Goal: Task Accomplishment & Management: Use online tool/utility

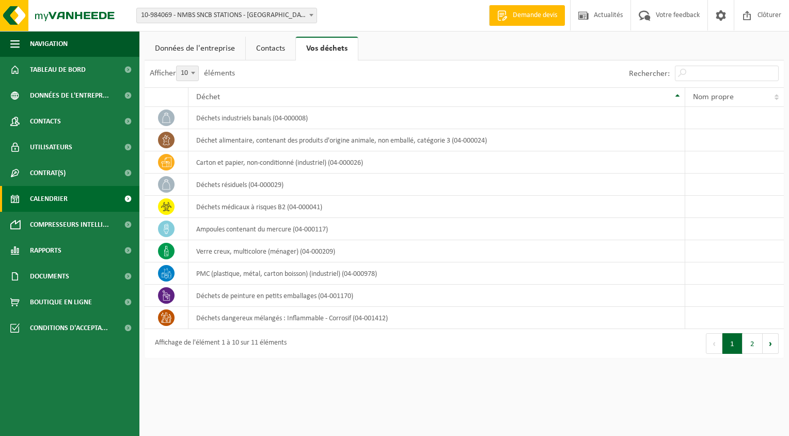
click at [69, 197] on link "Calendrier" at bounding box center [69, 199] width 139 height 26
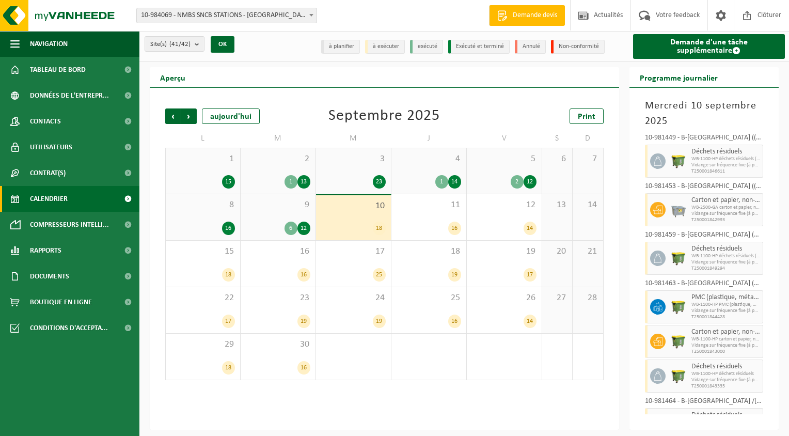
click at [311, 15] on b at bounding box center [311, 15] width 4 height 3
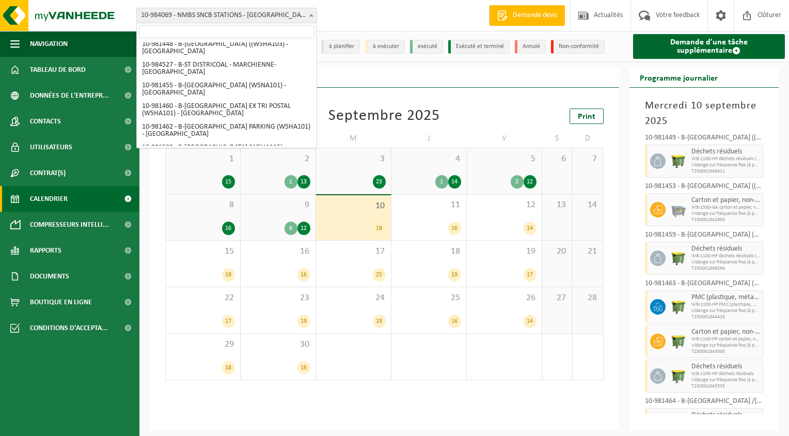
scroll to position [52, 0]
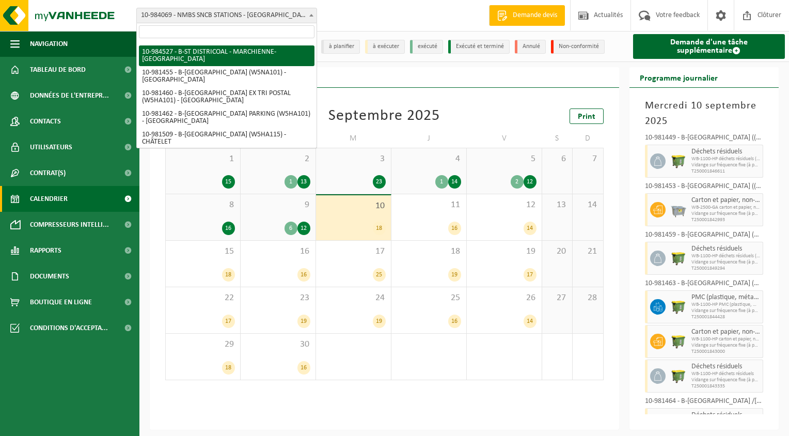
select select "163914"
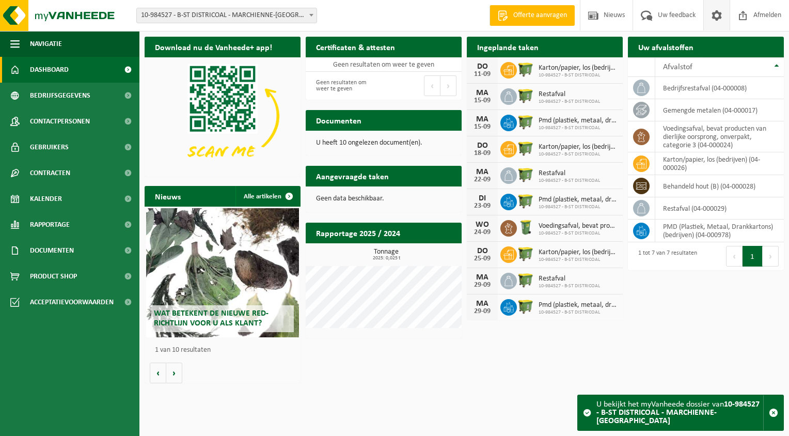
click at [713, 16] on span at bounding box center [716, 15] width 15 height 30
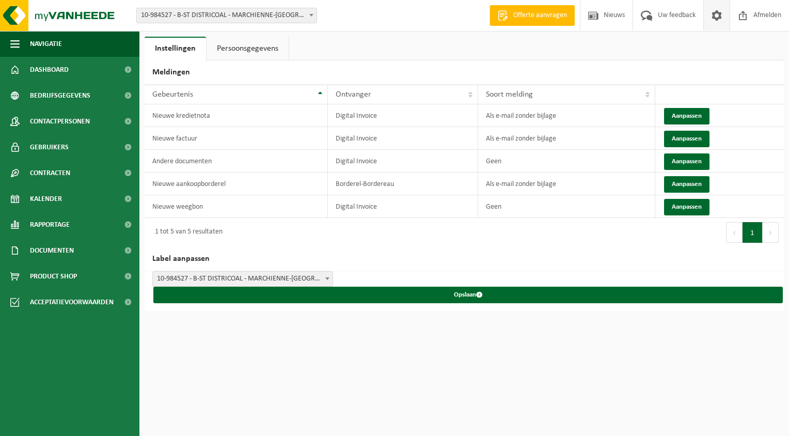
click at [713, 16] on span at bounding box center [716, 15] width 15 height 30
click at [763, 16] on span "Afmelden" at bounding box center [767, 15] width 33 height 30
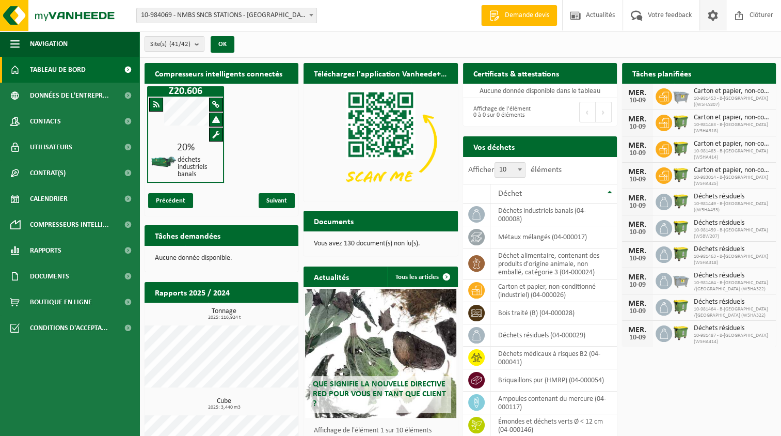
click at [712, 18] on span at bounding box center [713, 15] width 15 height 30
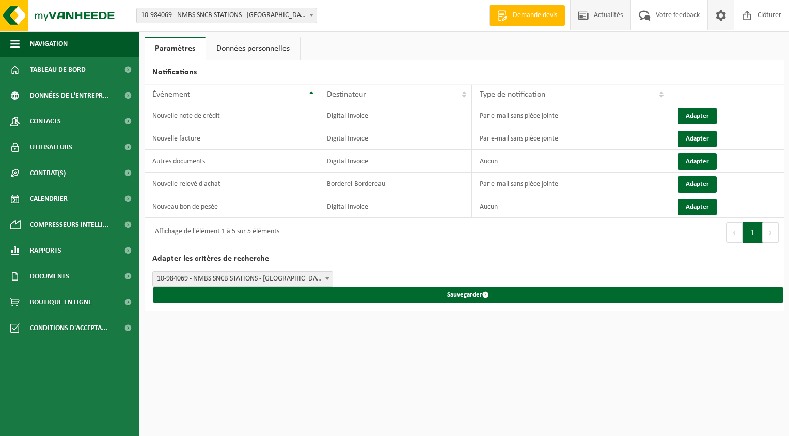
click at [609, 18] on span "Actualités" at bounding box center [608, 15] width 34 height 30
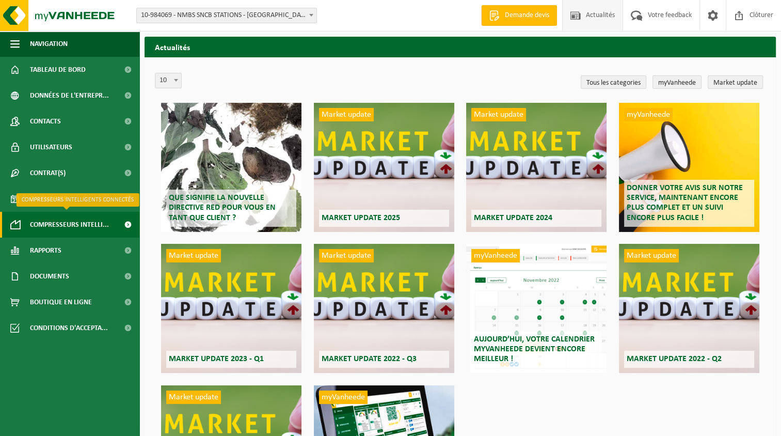
click at [130, 224] on span at bounding box center [127, 225] width 23 height 26
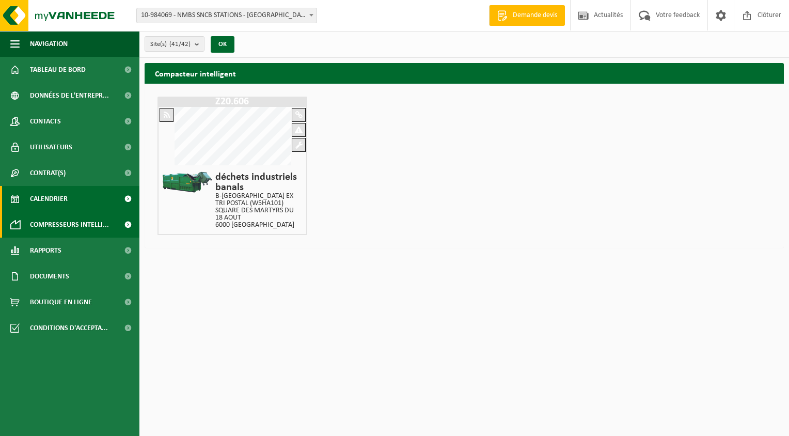
click at [123, 202] on span at bounding box center [127, 199] width 23 height 26
click at [128, 199] on span at bounding box center [127, 199] width 23 height 26
click at [313, 13] on span at bounding box center [311, 14] width 10 height 13
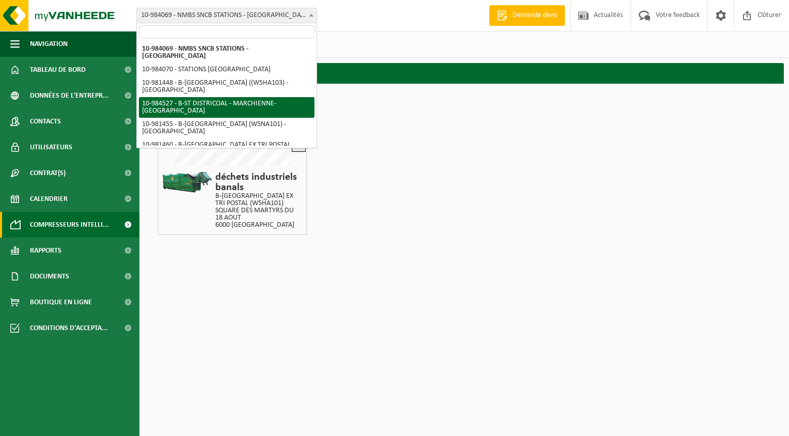
select select "163914"
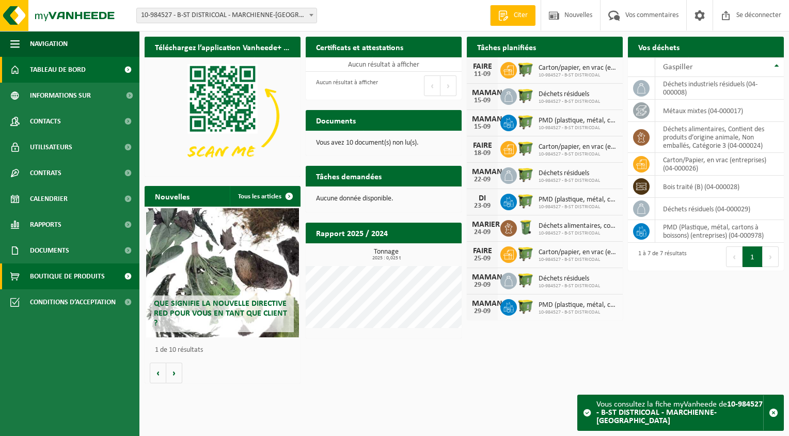
click at [129, 274] on span at bounding box center [127, 276] width 23 height 26
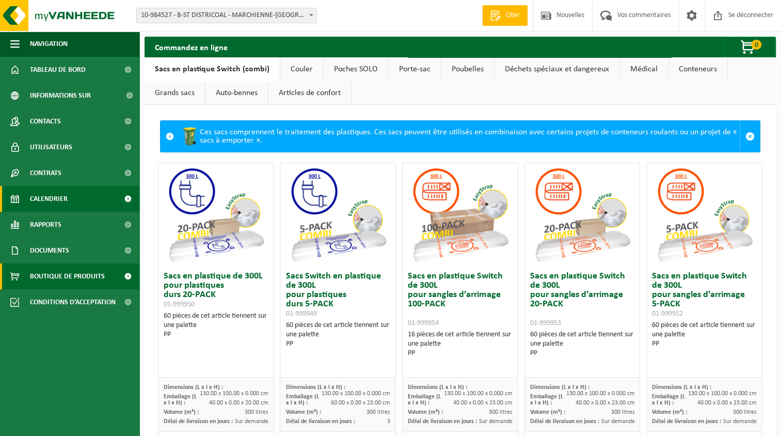
click at [107, 200] on link "Calendrier" at bounding box center [69, 199] width 139 height 26
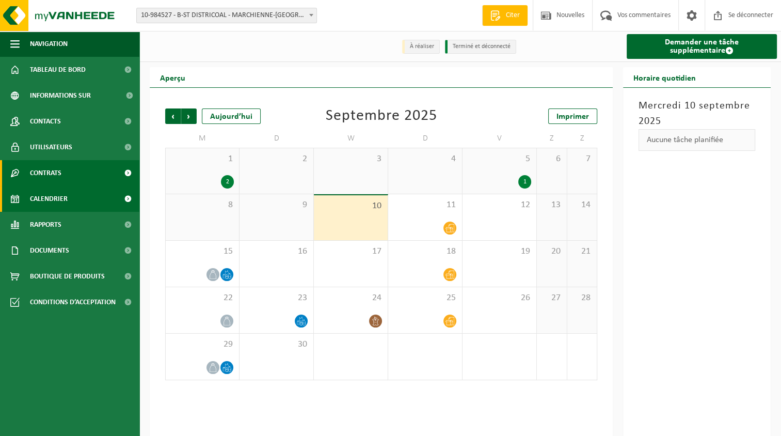
click at [103, 183] on link "Contrats" at bounding box center [69, 173] width 139 height 26
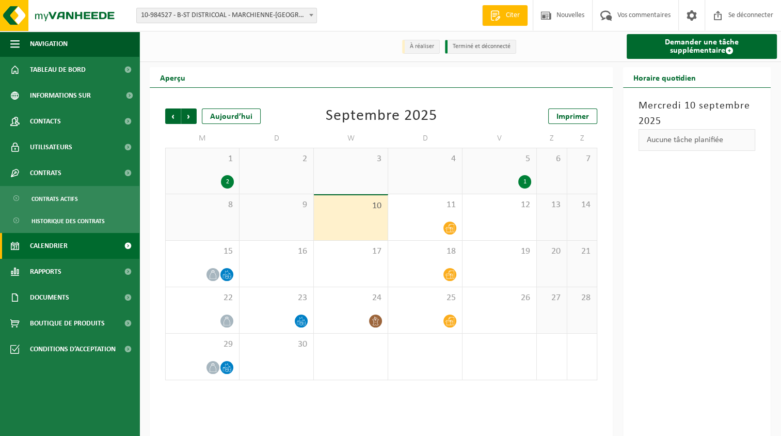
click at [70, 244] on link "Calendrier" at bounding box center [69, 246] width 139 height 26
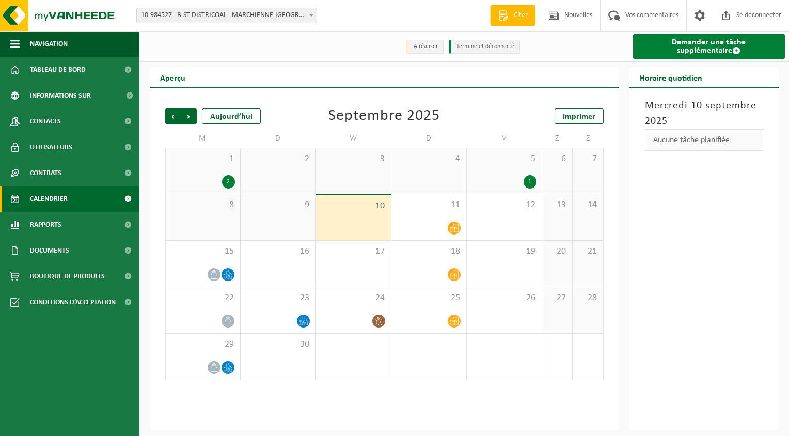
click at [672, 45] on font "Demander une tâche supplémentaire" at bounding box center [709, 46] width 74 height 17
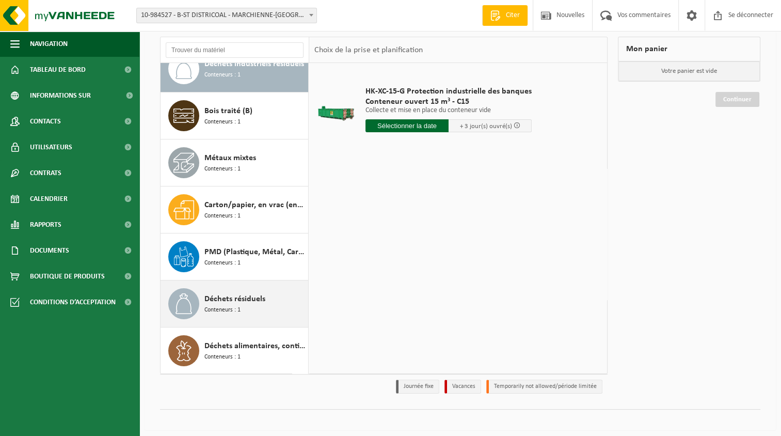
scroll to position [68, 0]
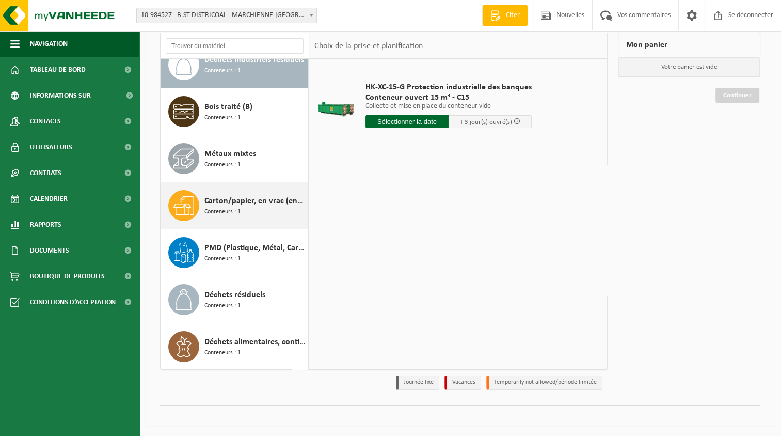
click at [263, 207] on div "Carton/papier, en vrac (entreprises) Conteneurs : 1" at bounding box center [255, 205] width 101 height 31
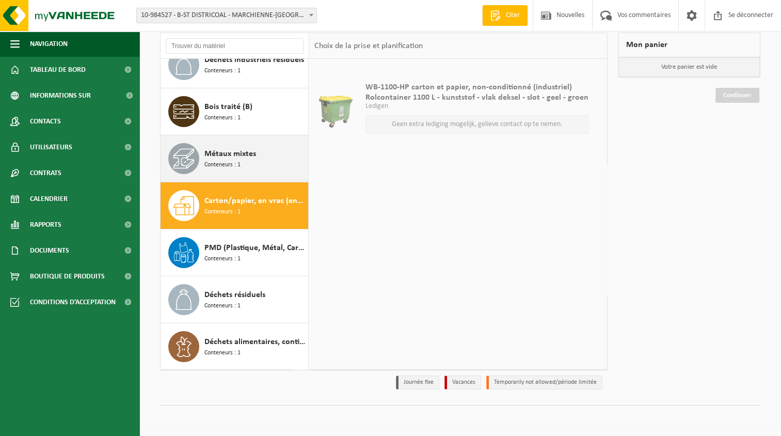
click at [264, 160] on div "Métaux mixtes Conteneurs : 1" at bounding box center [255, 158] width 101 height 31
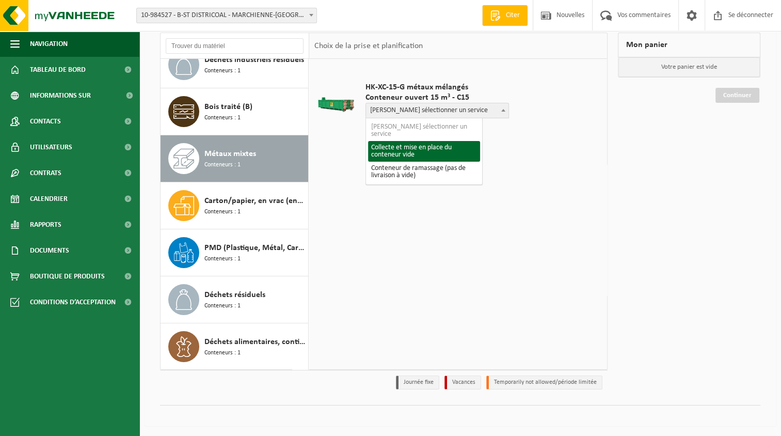
click at [502, 111] on b at bounding box center [504, 110] width 4 height 3
select select "P2PL-VEL-096787_HK-XC-15-GN-00_04-000017_46"
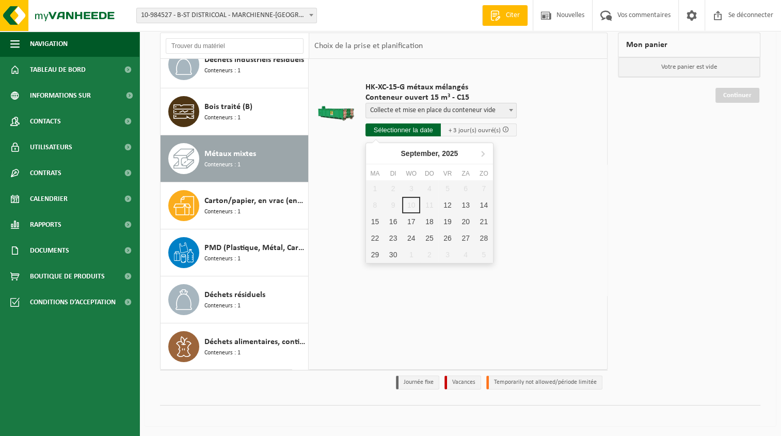
click at [434, 132] on input "text" at bounding box center [404, 129] width 76 height 13
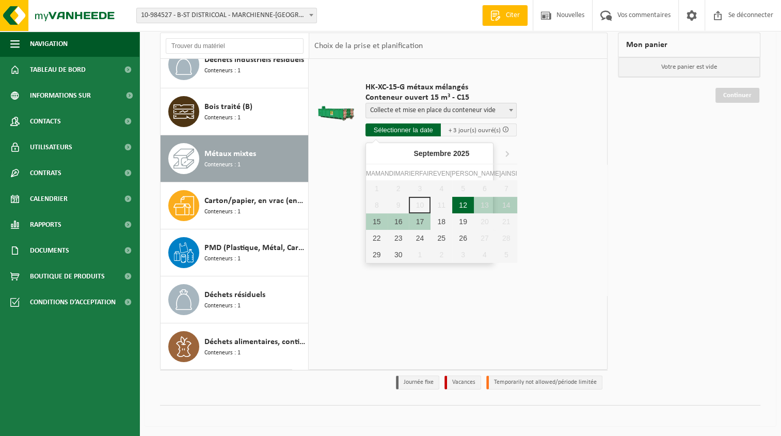
click at [452, 200] on div "12" at bounding box center [463, 205] width 22 height 17
type input "Van [DATE]"
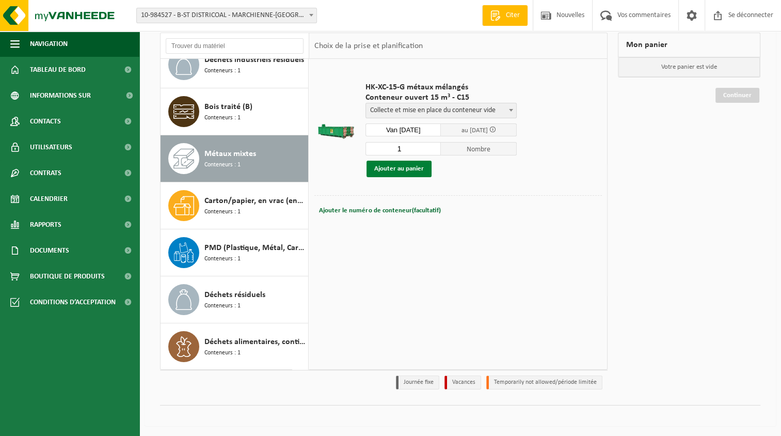
click at [417, 170] on button "Ajouter au panier" at bounding box center [399, 169] width 65 height 17
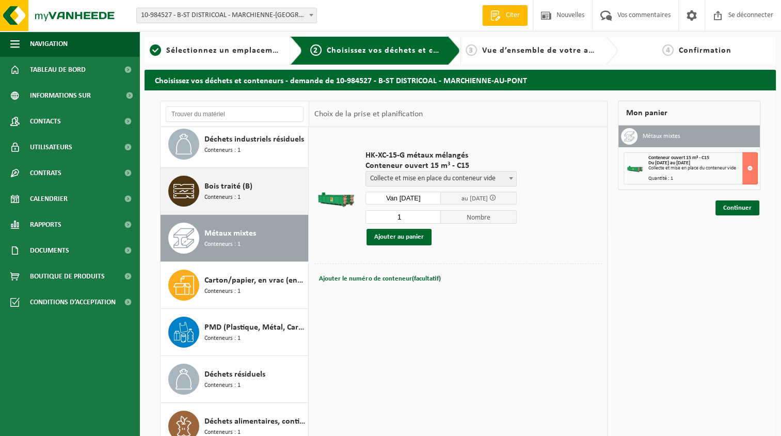
scroll to position [0, 0]
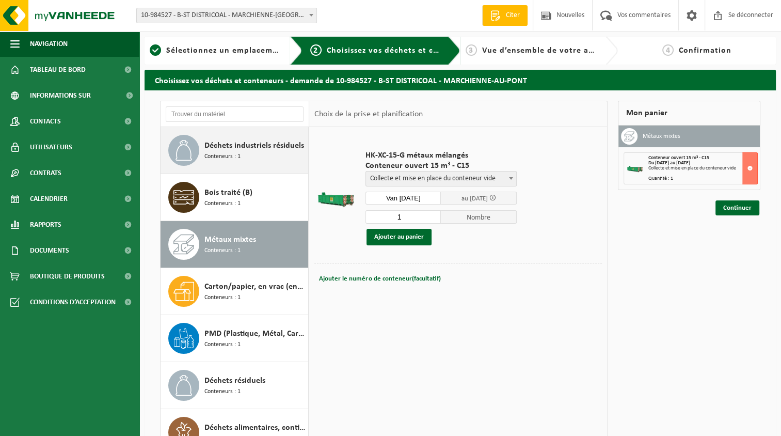
click at [271, 162] on div "Déchets industriels résiduels Conteneurs : 1" at bounding box center [255, 150] width 101 height 31
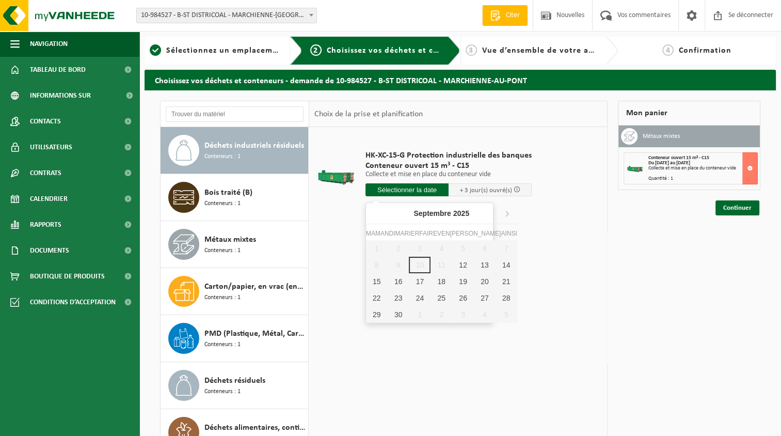
click at [391, 189] on input "text" at bounding box center [407, 189] width 83 height 13
click at [452, 261] on div "12" at bounding box center [463, 265] width 22 height 17
type input "Van 2025-09-12"
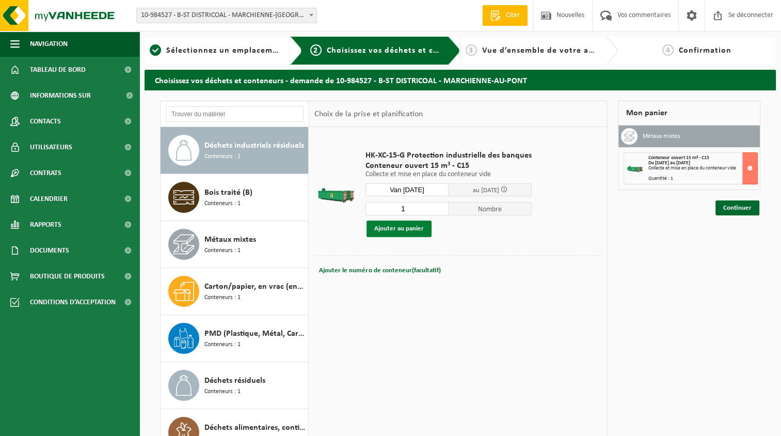
click at [402, 232] on button "Ajouter au panier" at bounding box center [399, 229] width 65 height 17
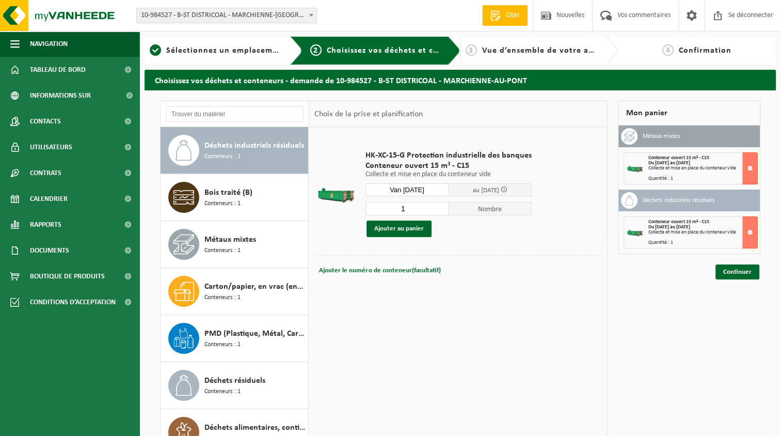
click at [436, 191] on input "Van 2025-09-12" at bounding box center [407, 189] width 83 height 13
click at [535, 254] on td "HK-XC-15-G Protection industrielle des banques Conteneur ouvert 15 m³ - C15 Oph…" at bounding box center [480, 193] width 244 height 123
click at [720, 271] on link "Continuer" at bounding box center [738, 271] width 44 height 15
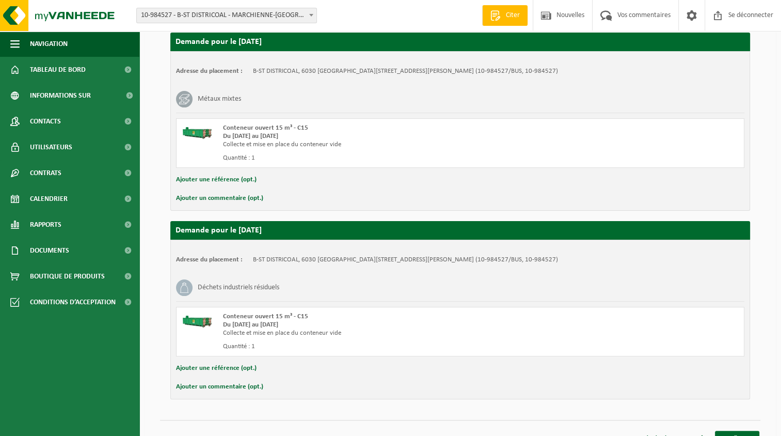
scroll to position [194, 0]
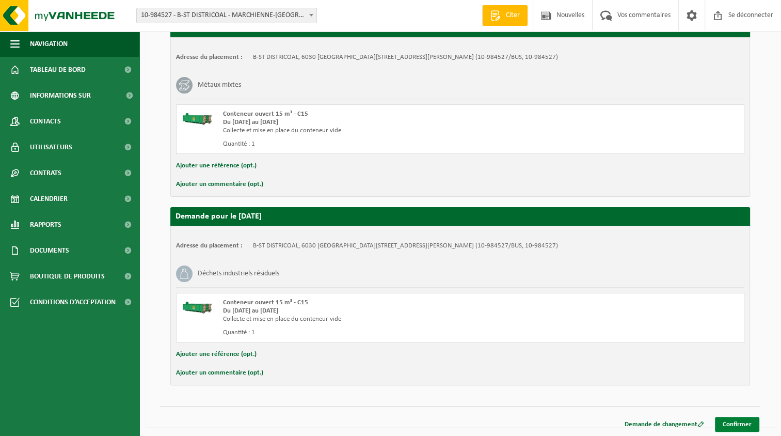
click at [728, 418] on link "Confirmer" at bounding box center [737, 424] width 44 height 15
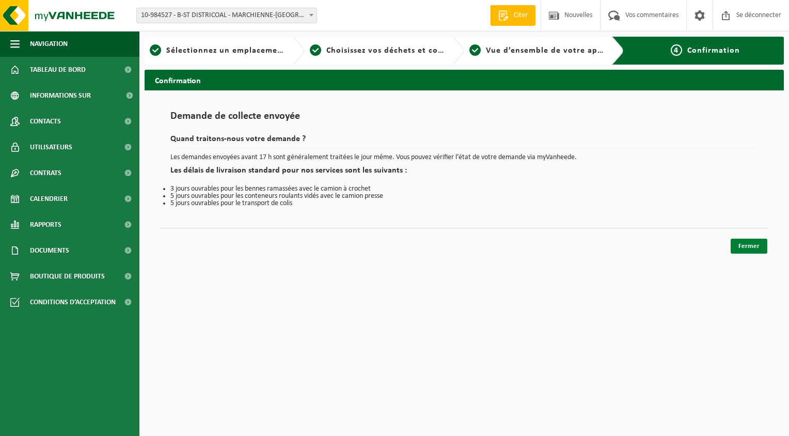
click at [746, 247] on link "Fermer" at bounding box center [749, 246] width 37 height 15
